Goal: Information Seeking & Learning: Learn about a topic

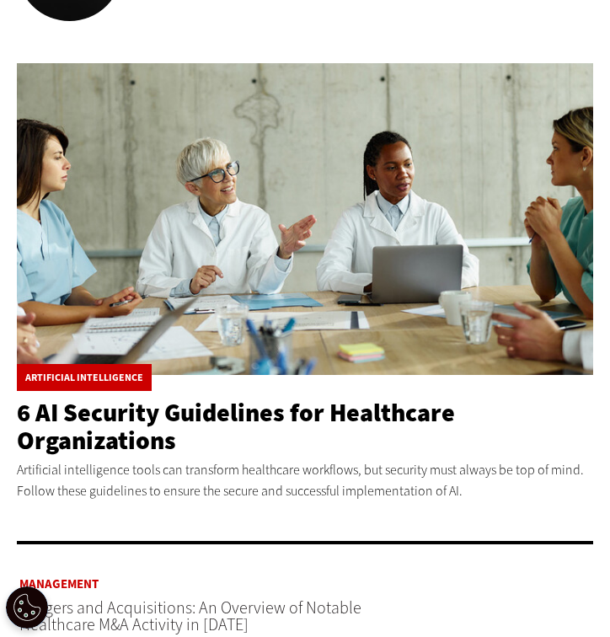
scroll to position [103, 0]
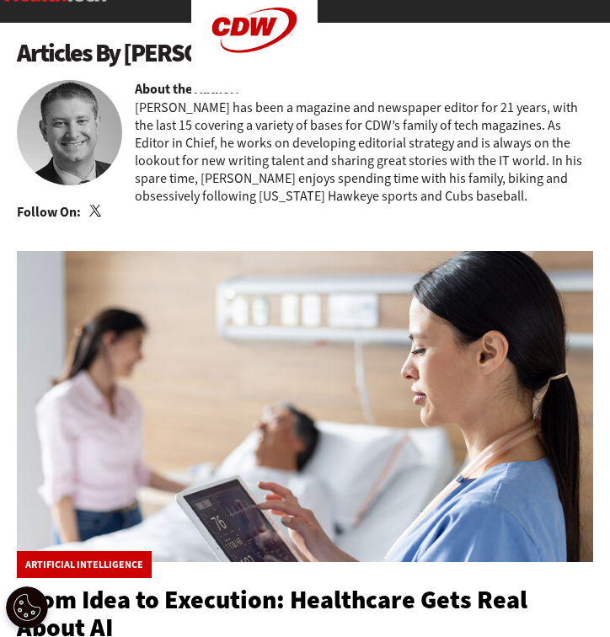
scroll to position [506, 0]
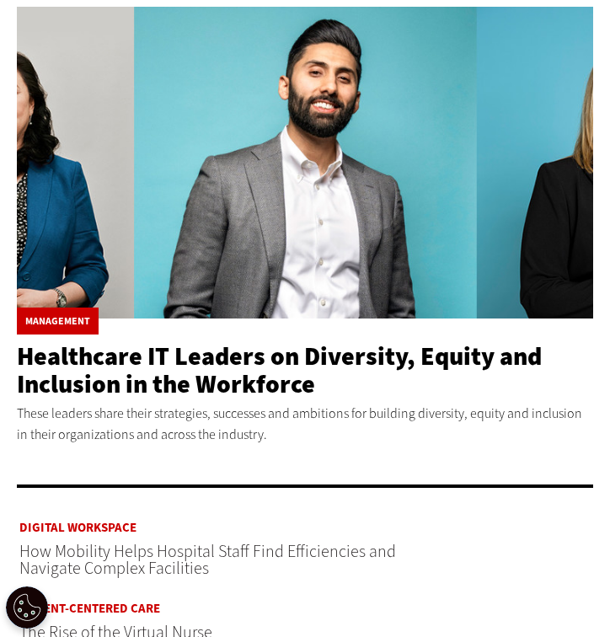
scroll to position [479, 0]
